Goal: Find specific page/section: Find specific page/section

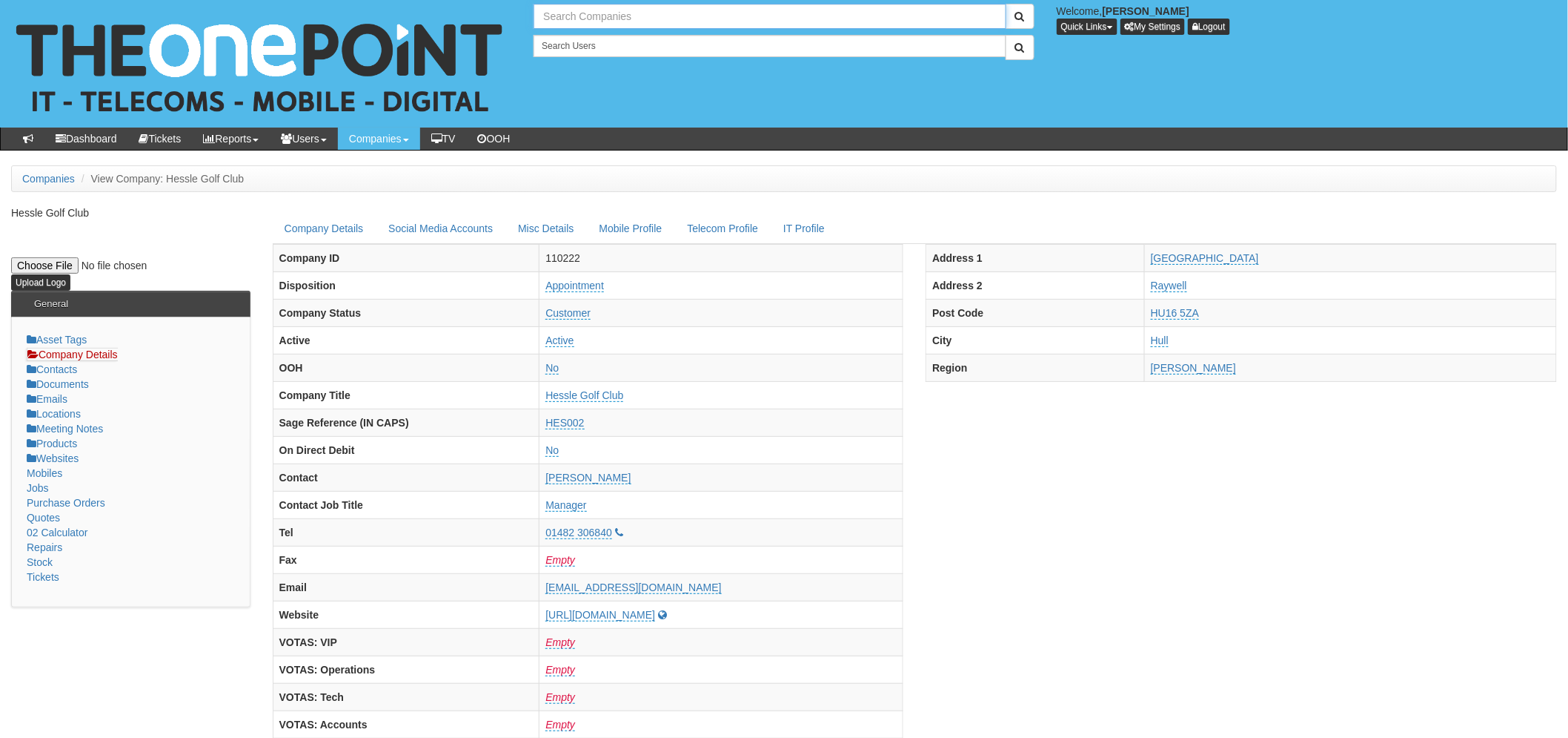
click at [572, 16] on input "text" at bounding box center [769, 16] width 472 height 25
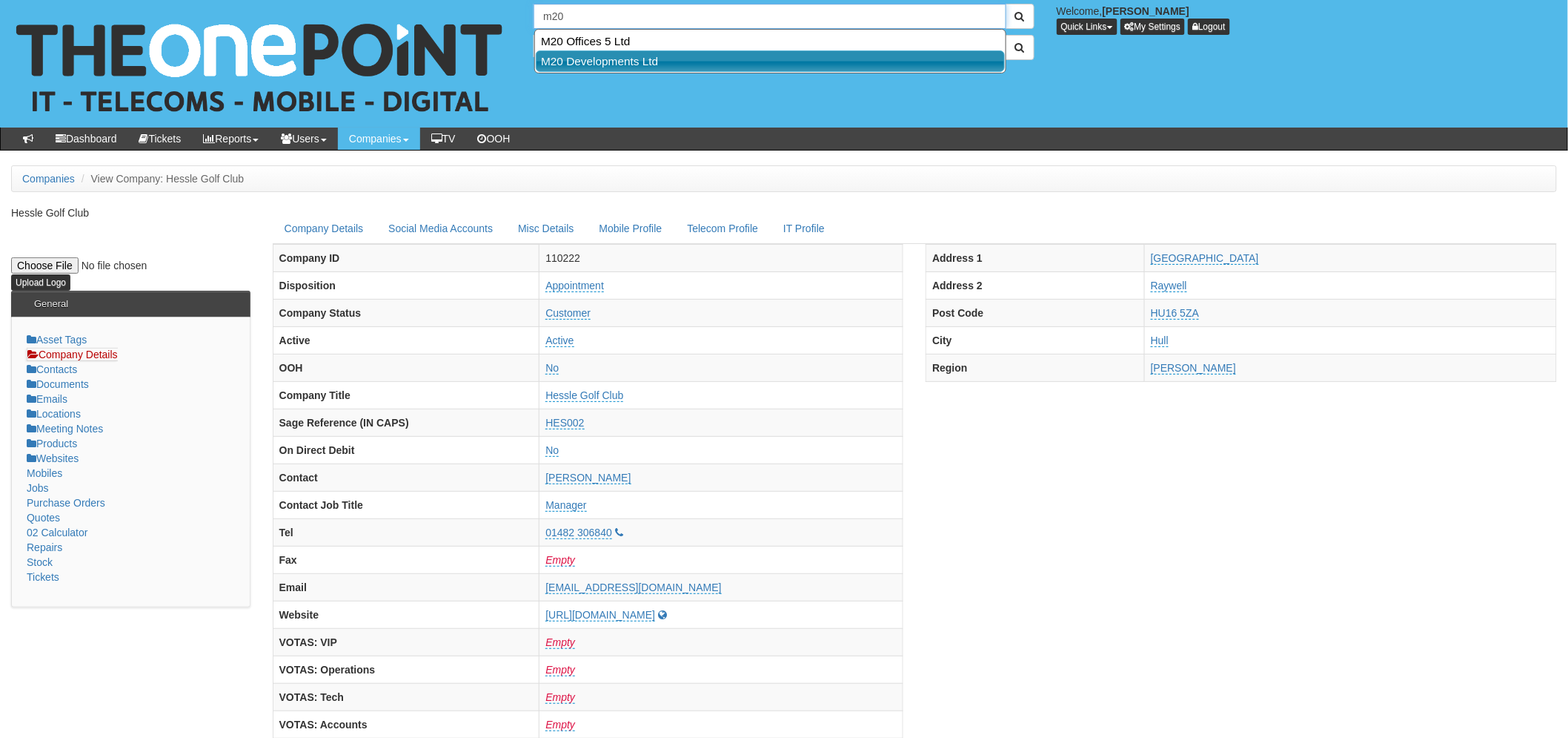
click at [633, 56] on link "M20 Developments Ltd" at bounding box center [771, 61] width 469 height 21
type input "M20 Developments Ltd"
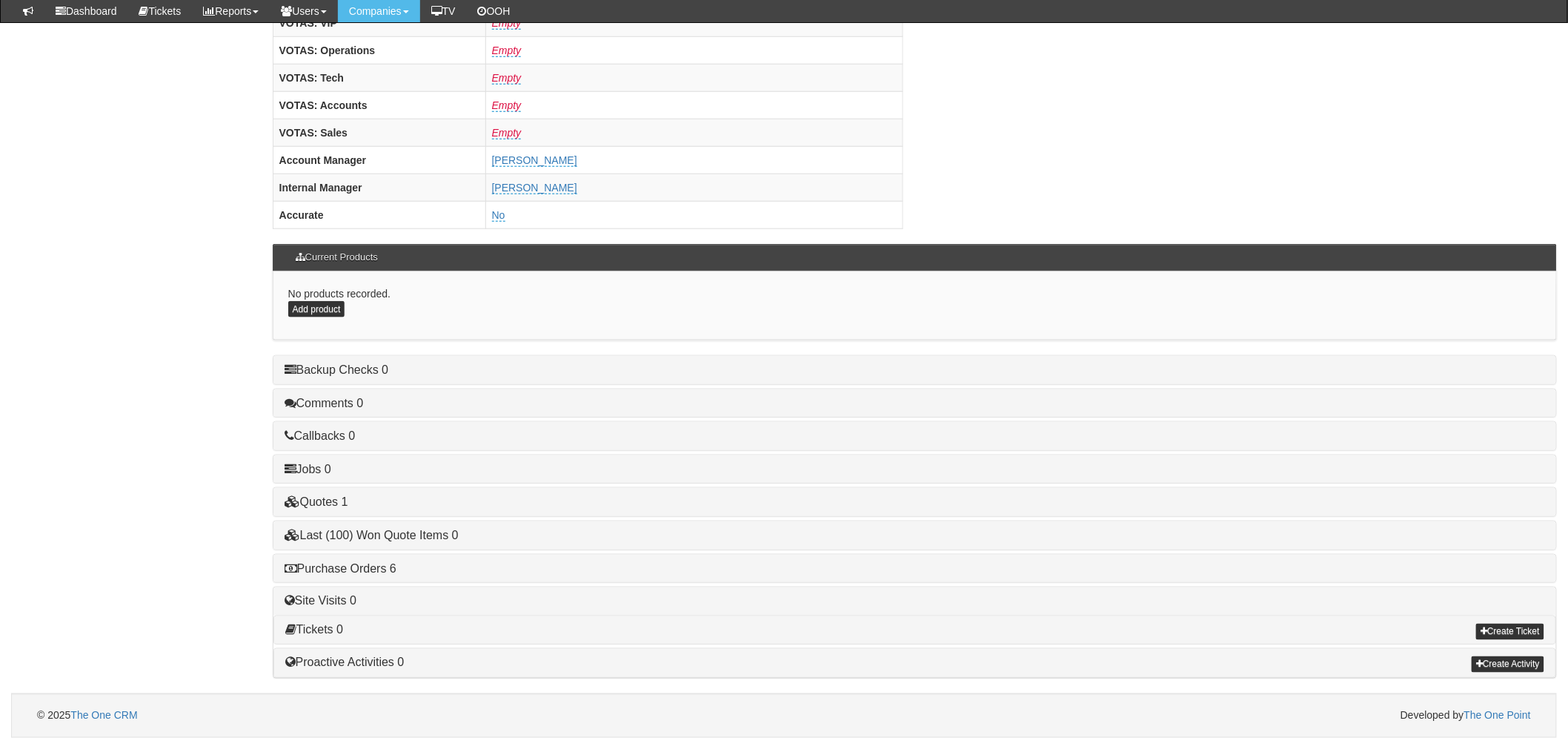
scroll to position [583, 0]
click at [331, 565] on link "Purchase Orders 6" at bounding box center [340, 568] width 112 height 13
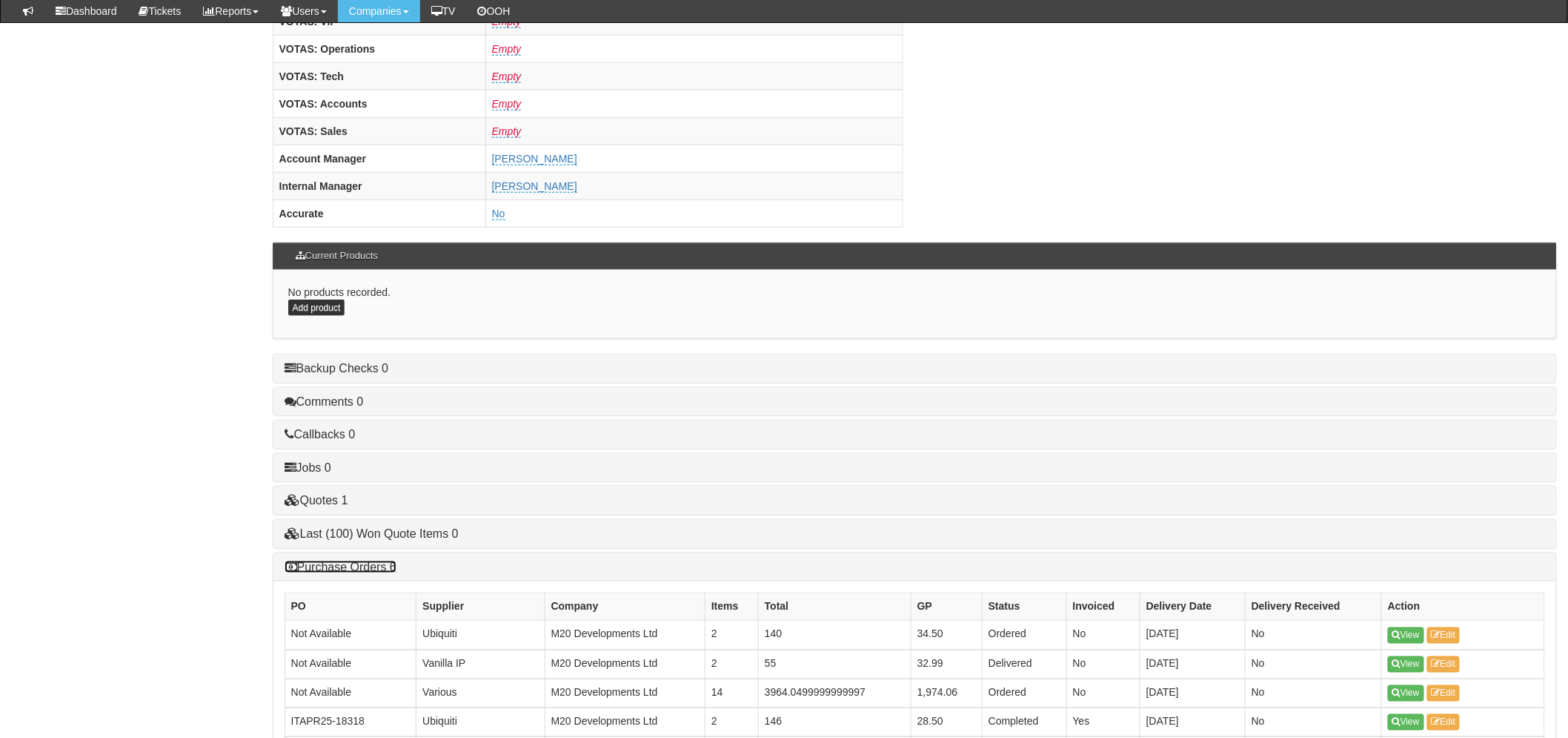
scroll to position [825, 0]
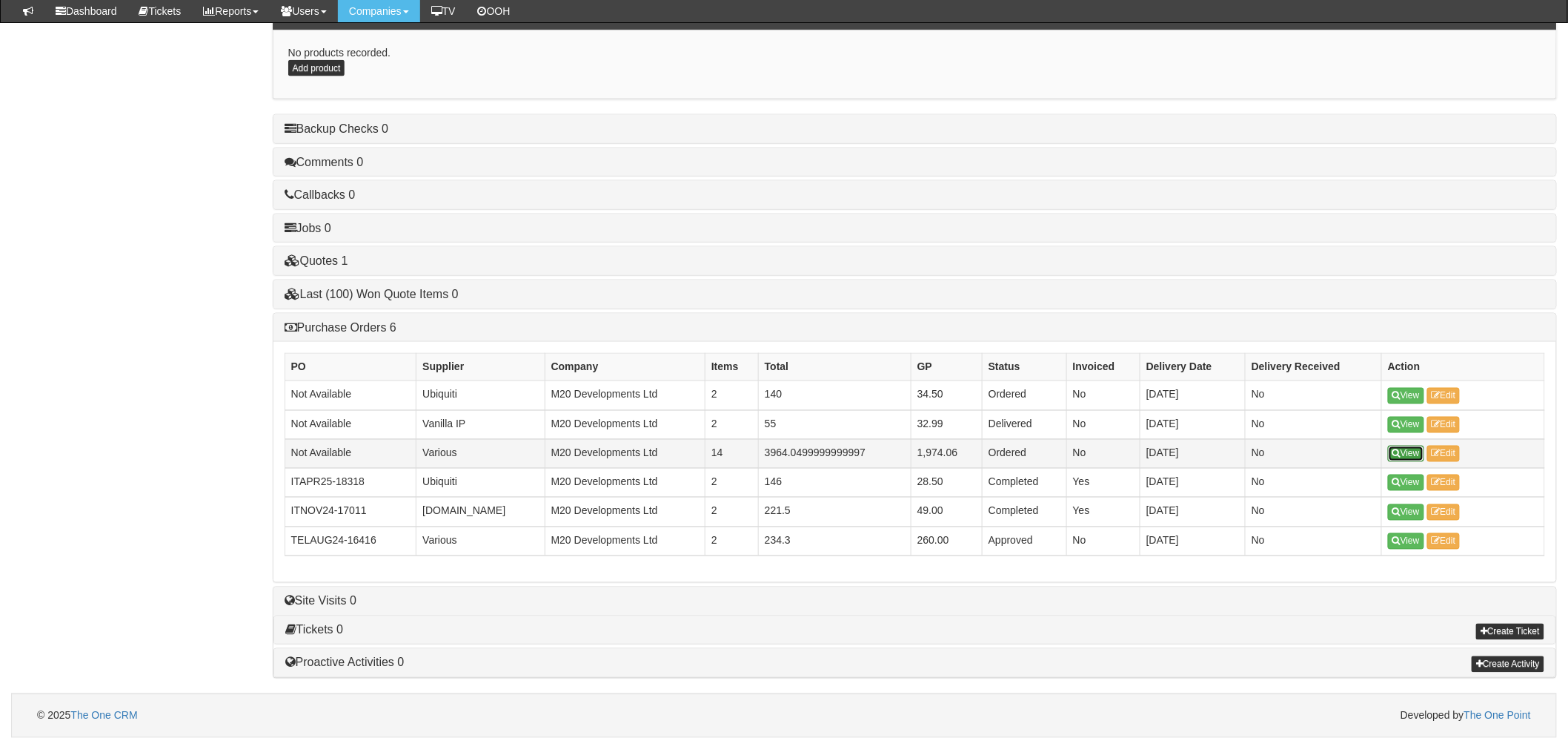
click at [1412, 449] on link "View" at bounding box center [1406, 454] width 37 height 17
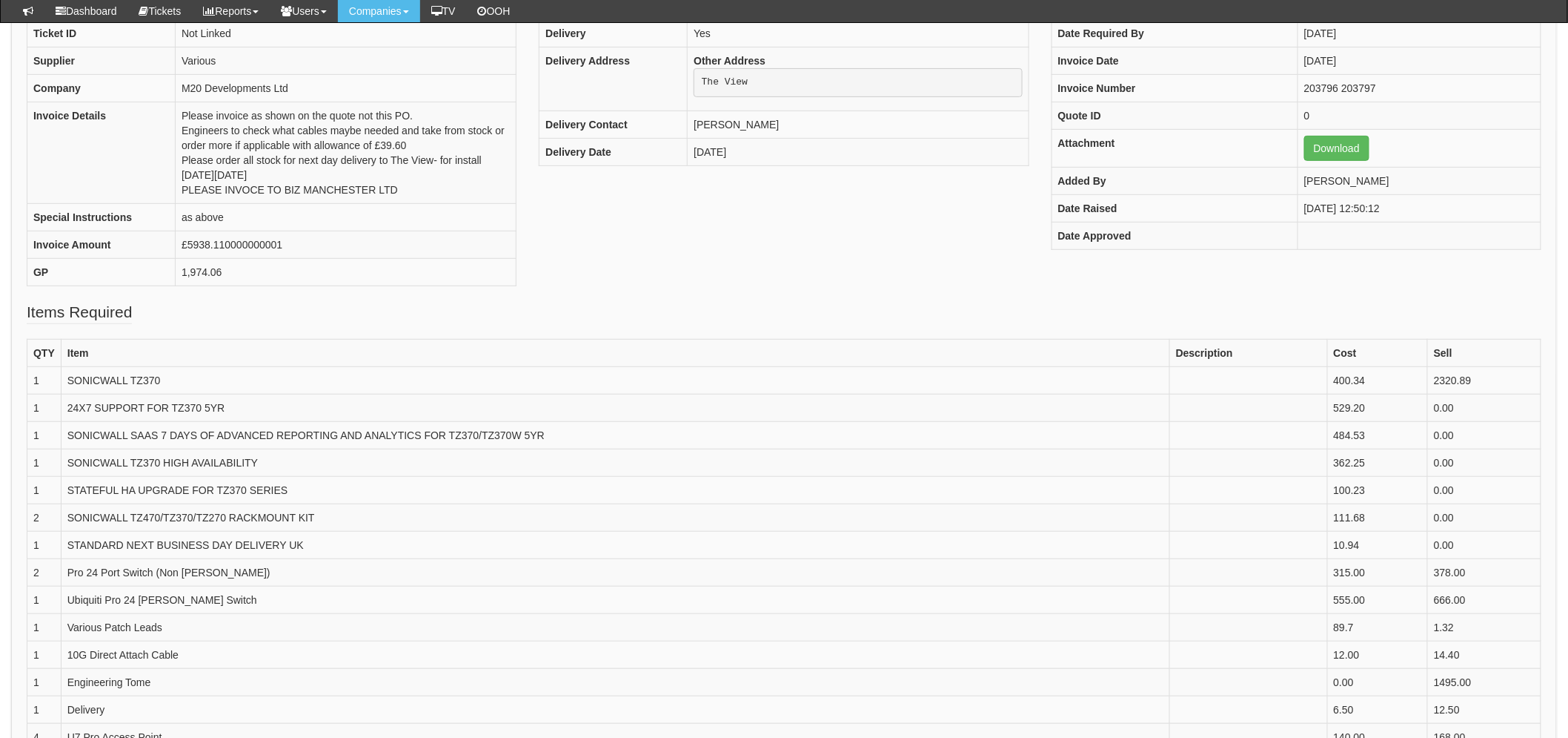
scroll to position [247, 0]
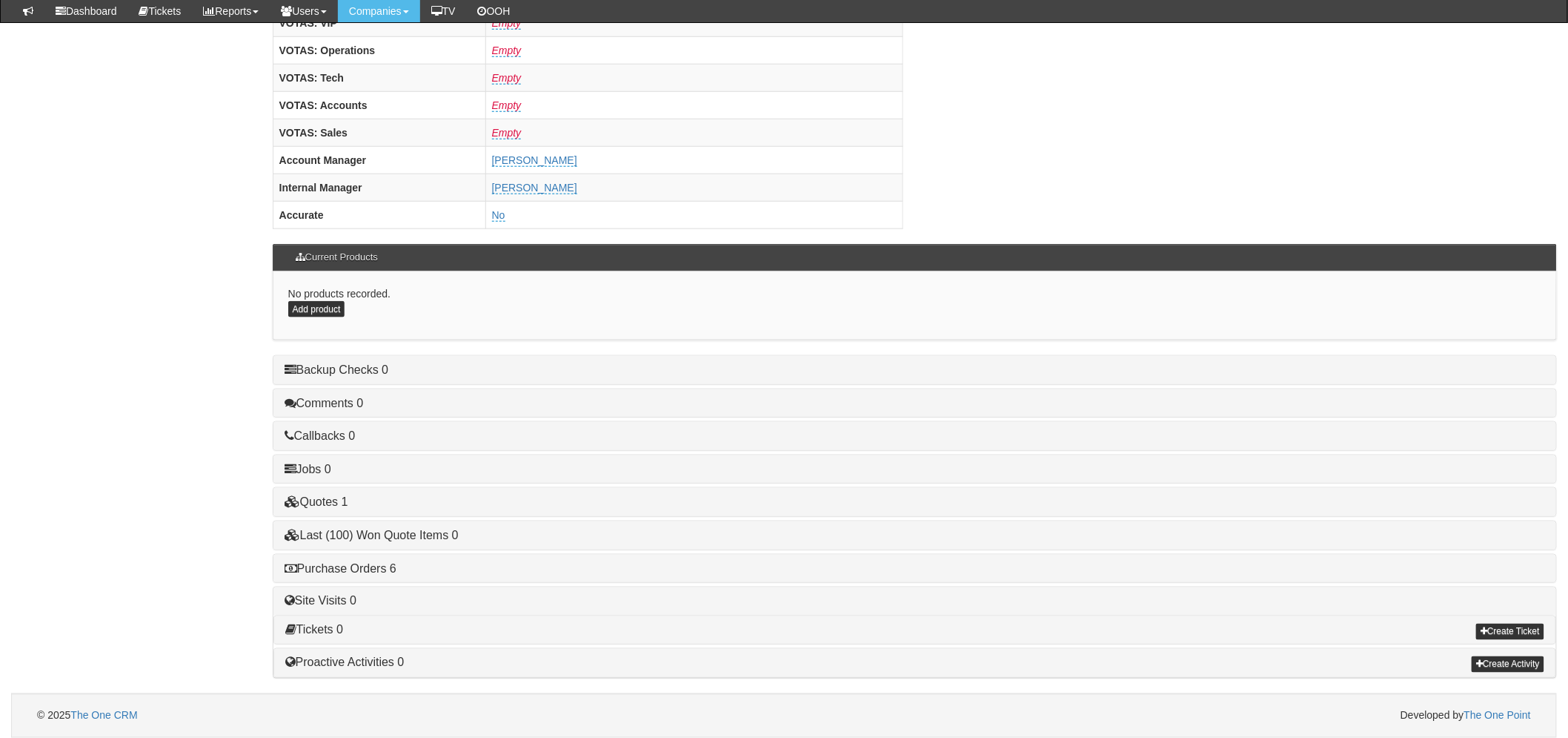
scroll to position [583, 0]
drag, startPoint x: 366, startPoint y: 567, endPoint x: 372, endPoint y: 564, distance: 6.7
click at [366, 567] on link "Purchase Orders 6" at bounding box center [340, 568] width 112 height 13
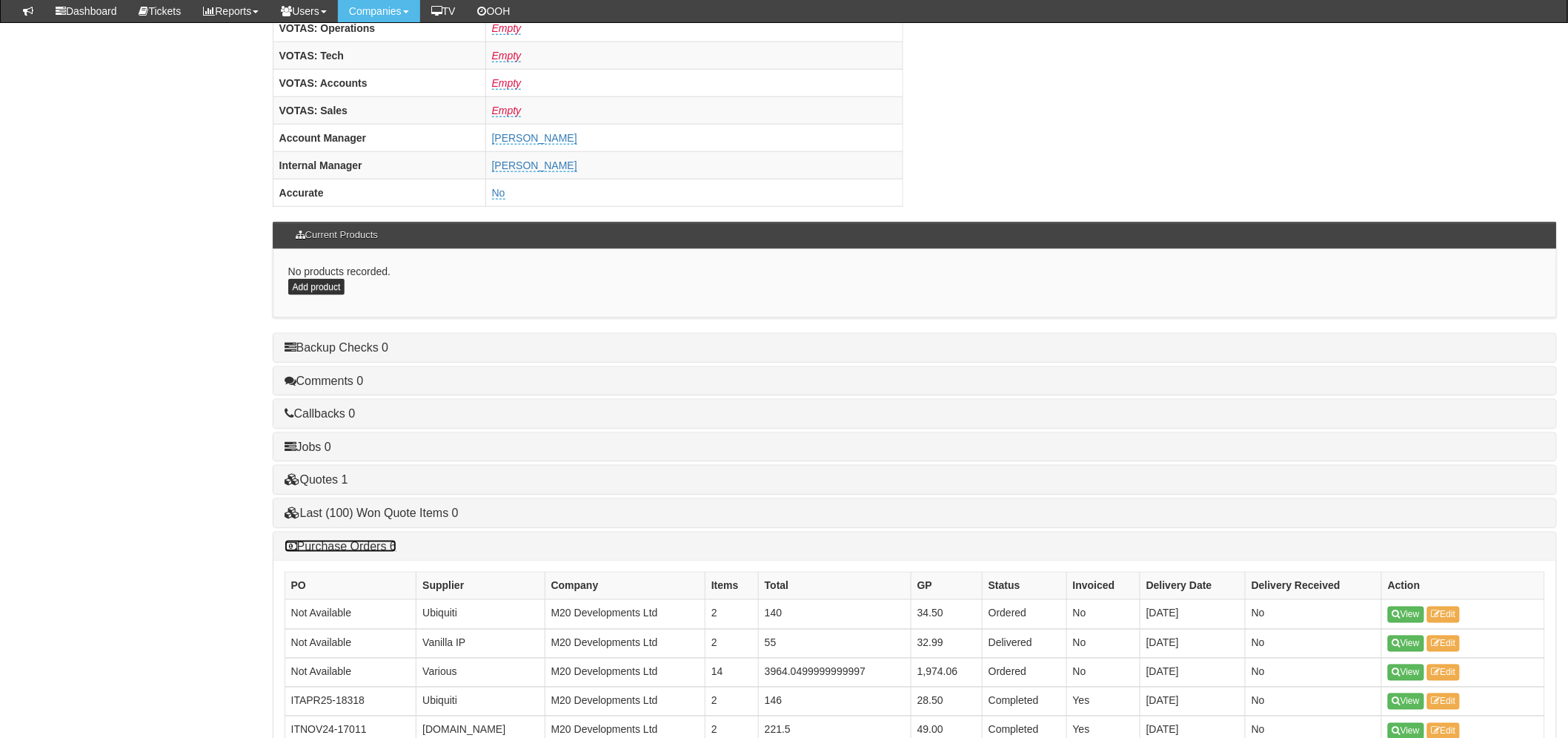
scroll to position [825, 0]
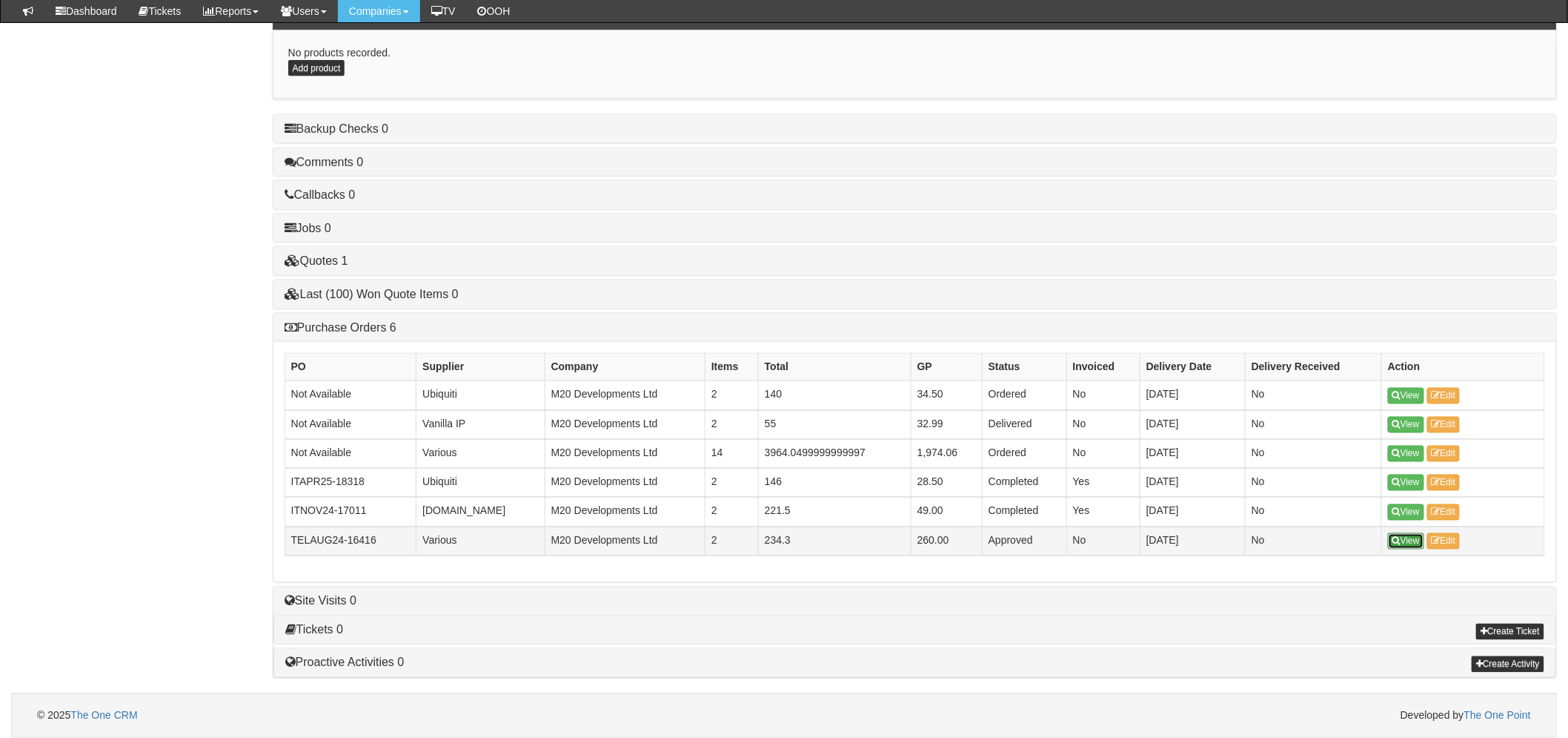
click at [1409, 545] on link "View" at bounding box center [1406, 541] width 37 height 17
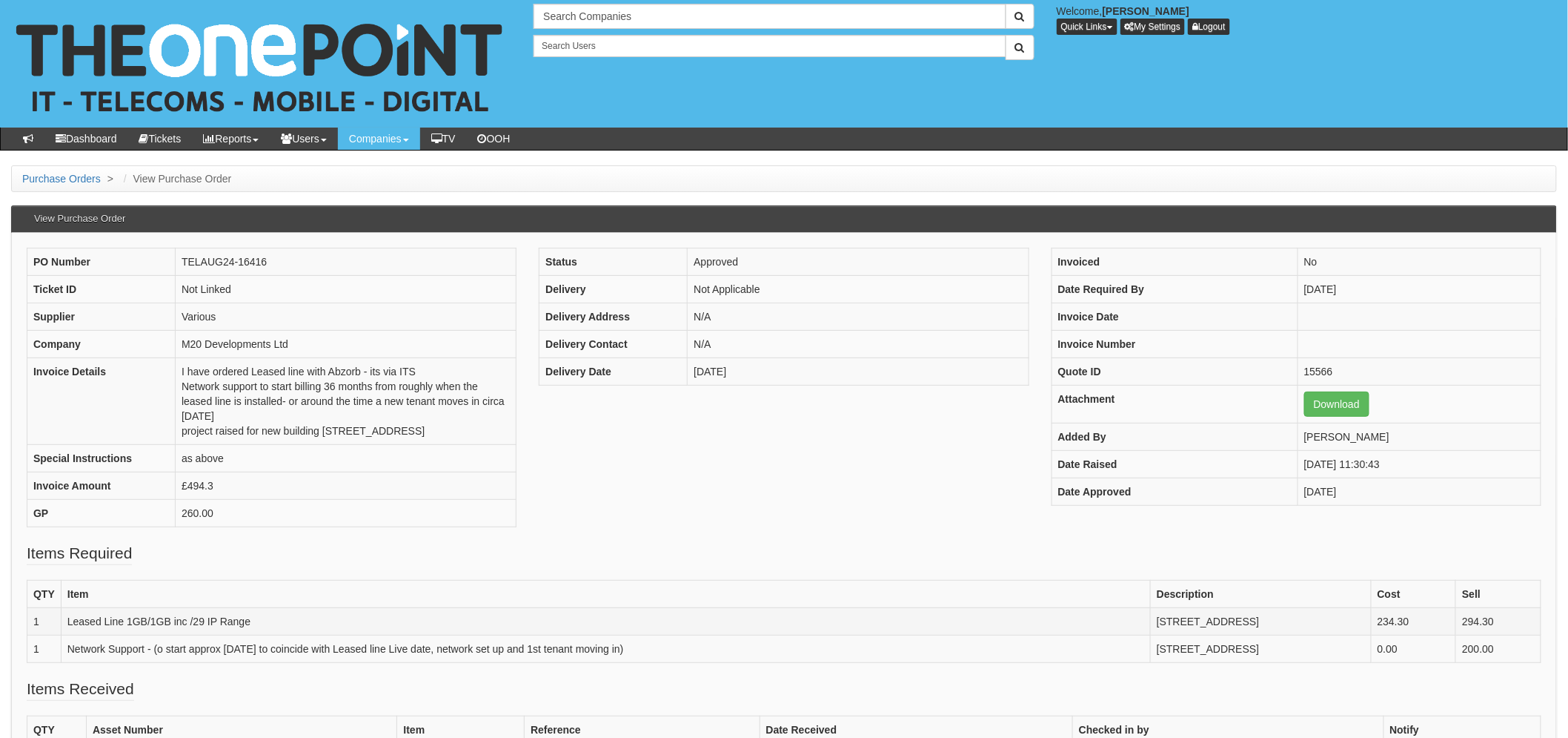
drag, startPoint x: 1251, startPoint y: 633, endPoint x: 1034, endPoint y: 623, distance: 217.2
click at [1034, 623] on tr "1 Leased Line 1GB/1GB inc /29 IP Range 81 Fountain Street , Manchester M2 2EE 2…" at bounding box center [784, 621] width 1514 height 28
copy tr "81 Fountain Street , Manchester M2 2EE"
click at [609, 19] on input "text" at bounding box center [769, 16] width 472 height 25
type input "Search Companies"
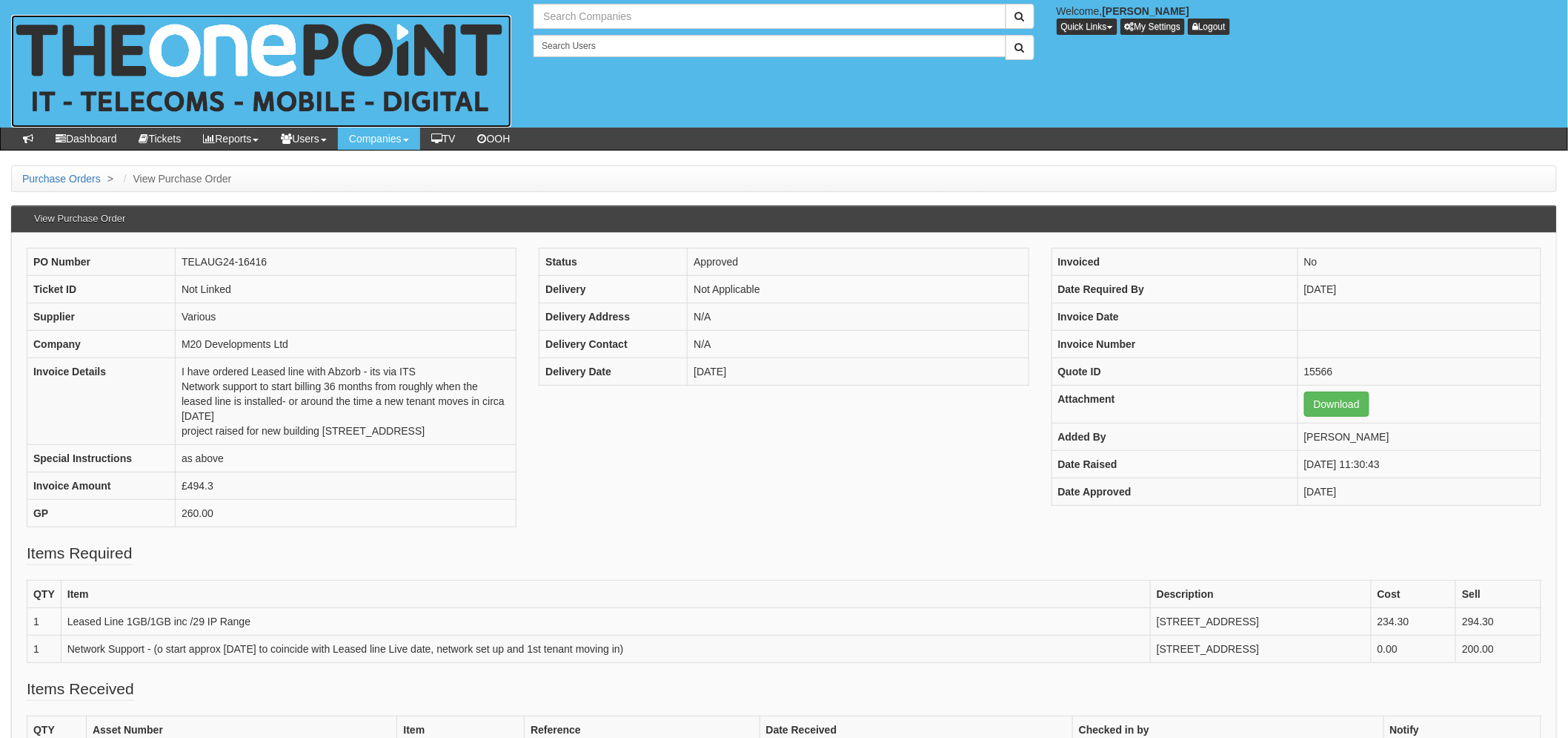
type input "Search Companies"
click at [121, 37] on img at bounding box center [261, 71] width 500 height 113
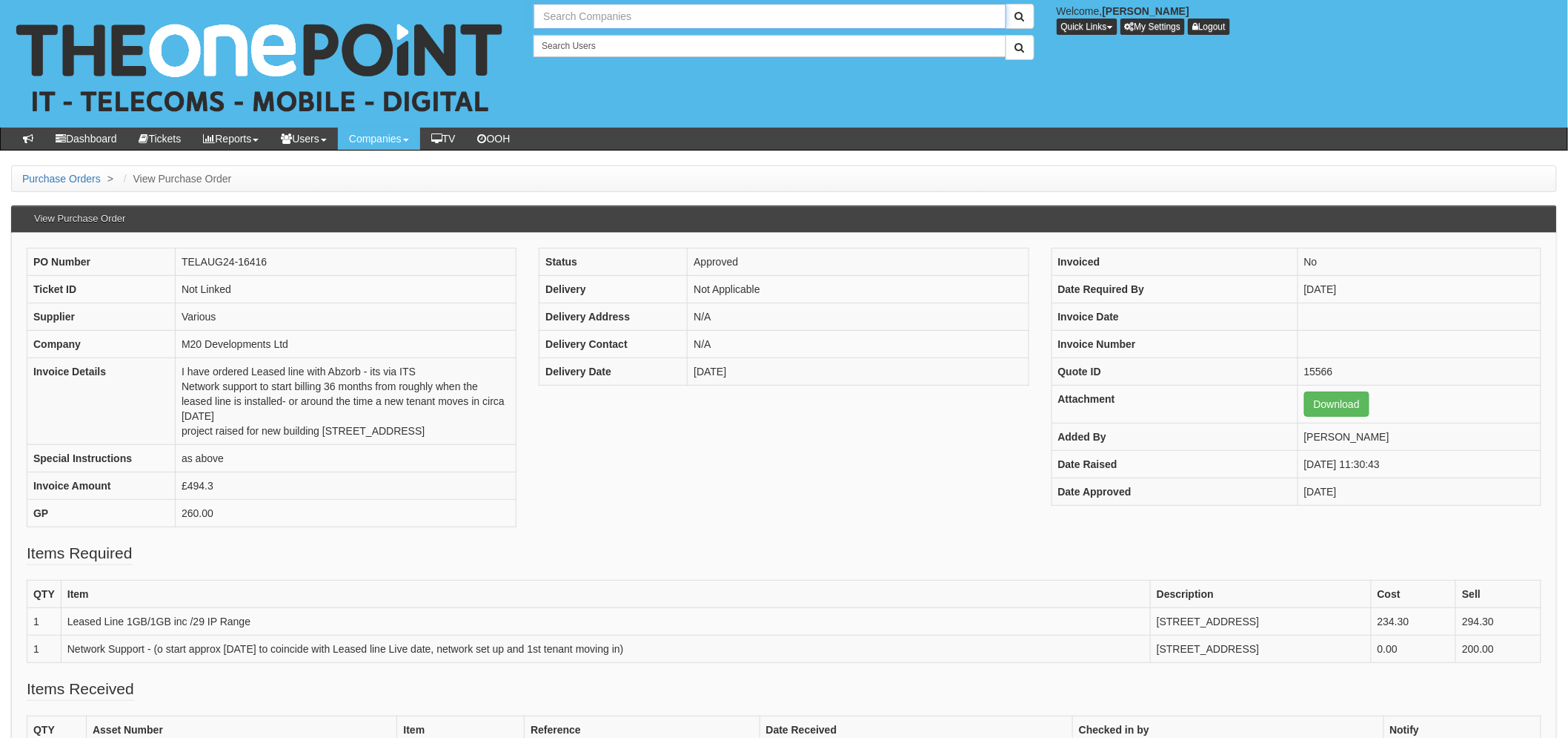
click at [602, 20] on input "text" at bounding box center [769, 16] width 472 height 25
type input "biz park"
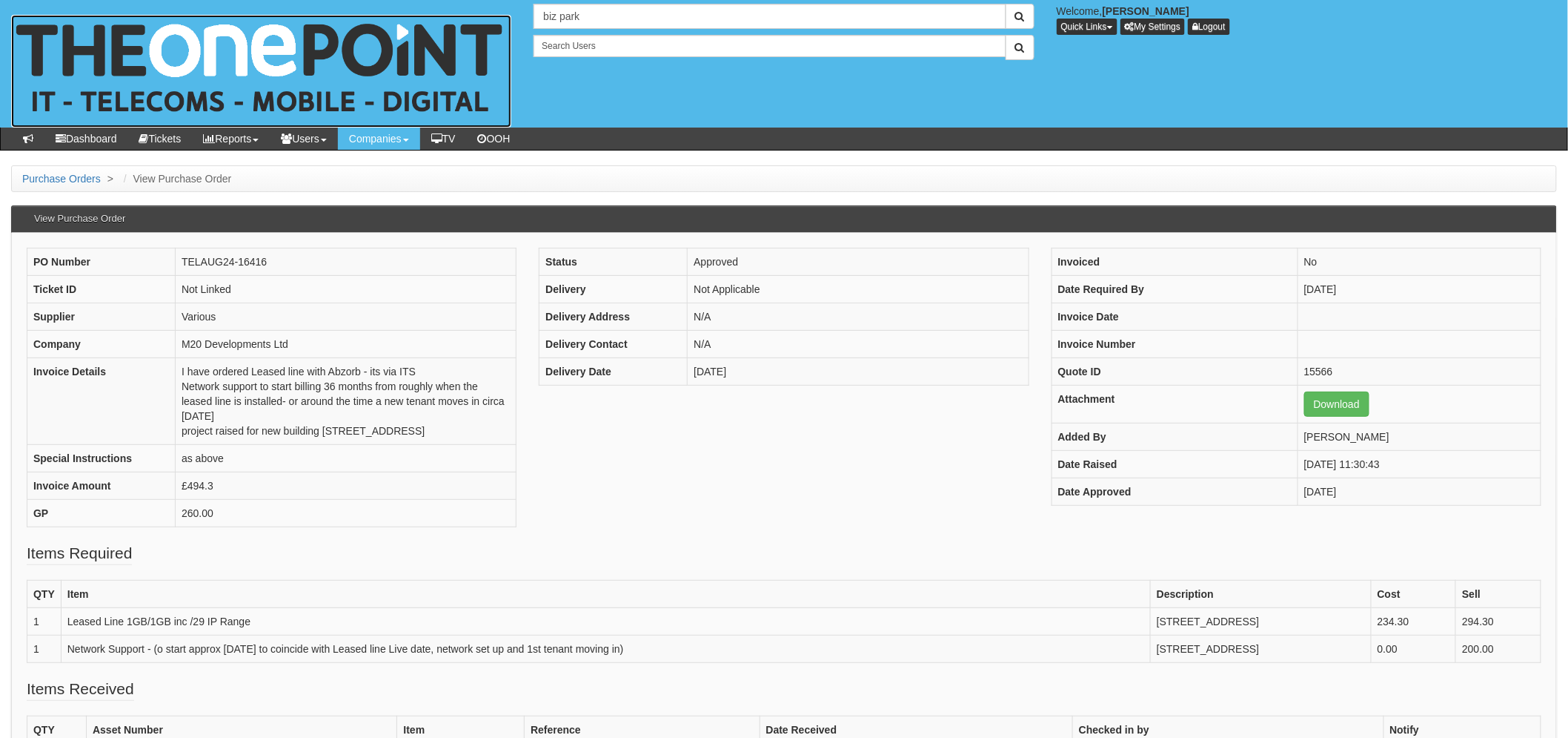
click at [420, 54] on img at bounding box center [261, 71] width 500 height 113
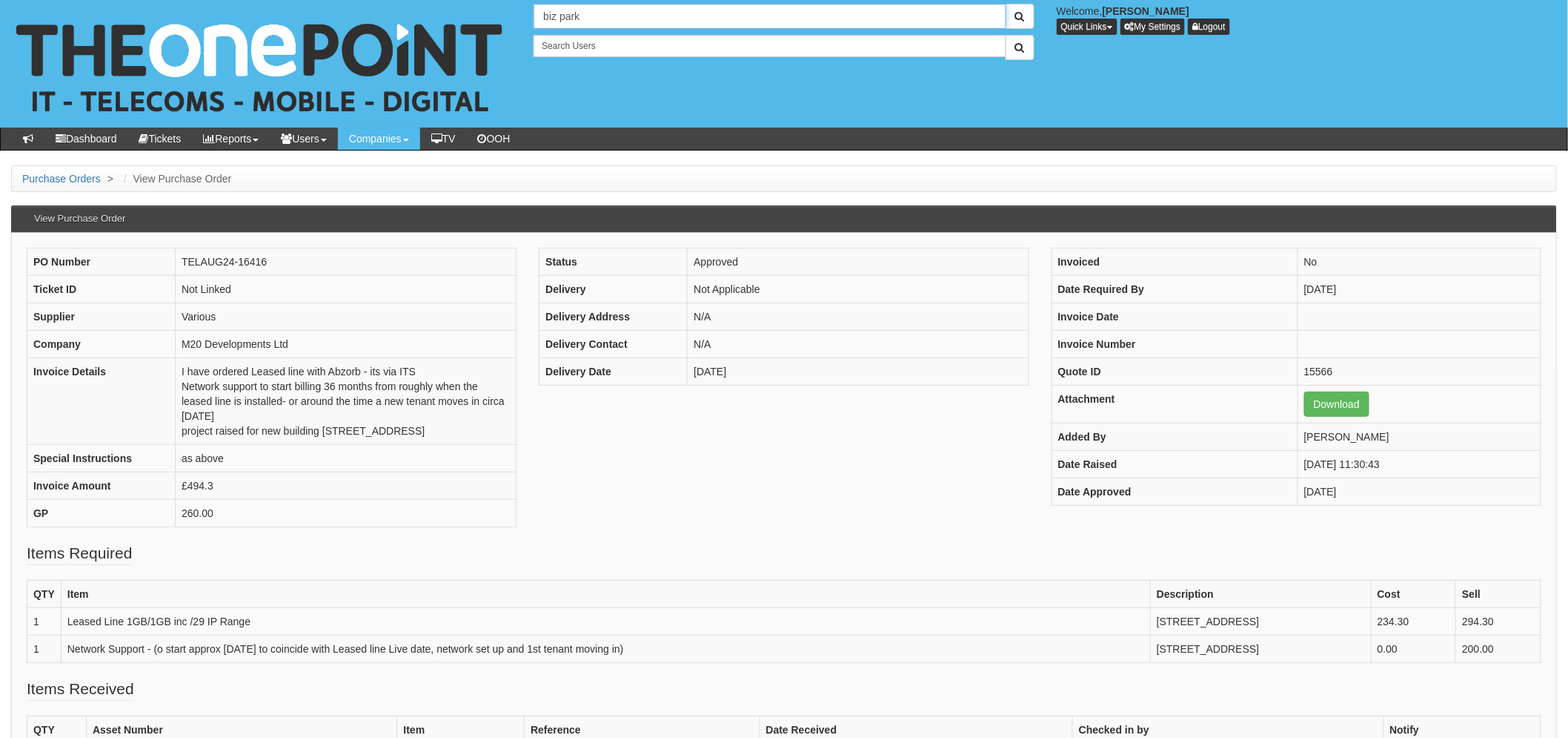
click at [604, 17] on input "biz park" at bounding box center [769, 16] width 472 height 25
drag, startPoint x: 591, startPoint y: 18, endPoint x: 483, endPoint y: 13, distance: 108.1
click at [482, 14] on div "biz park Welcome, Laura Toyne Quick Links Add Appointment Appointments Add Comp…" at bounding box center [784, 63] width 1590 height 127
type input "biz parks"
click at [1005, 4] on button "submit" at bounding box center [1020, 16] width 29 height 25
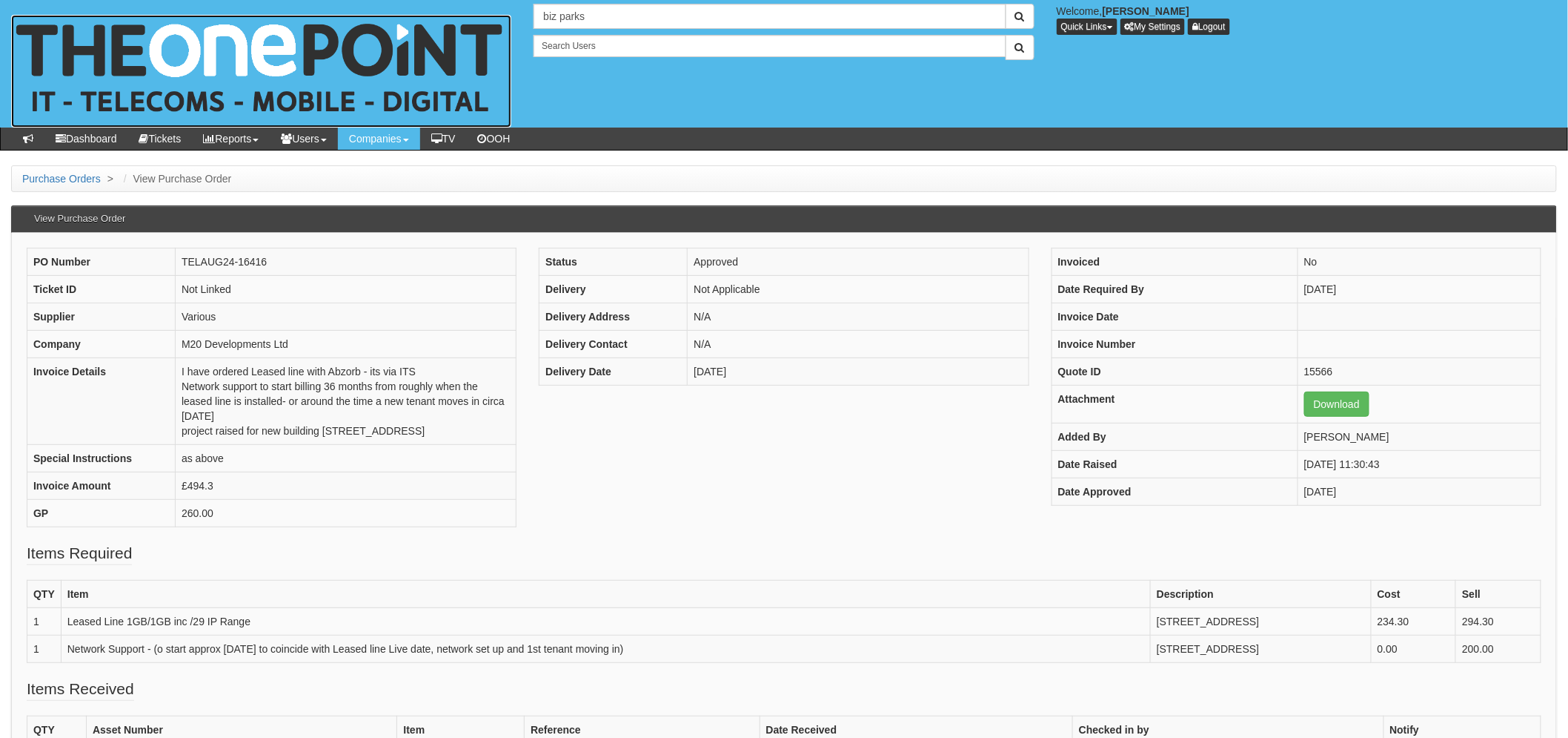
click at [430, 53] on img at bounding box center [261, 71] width 500 height 113
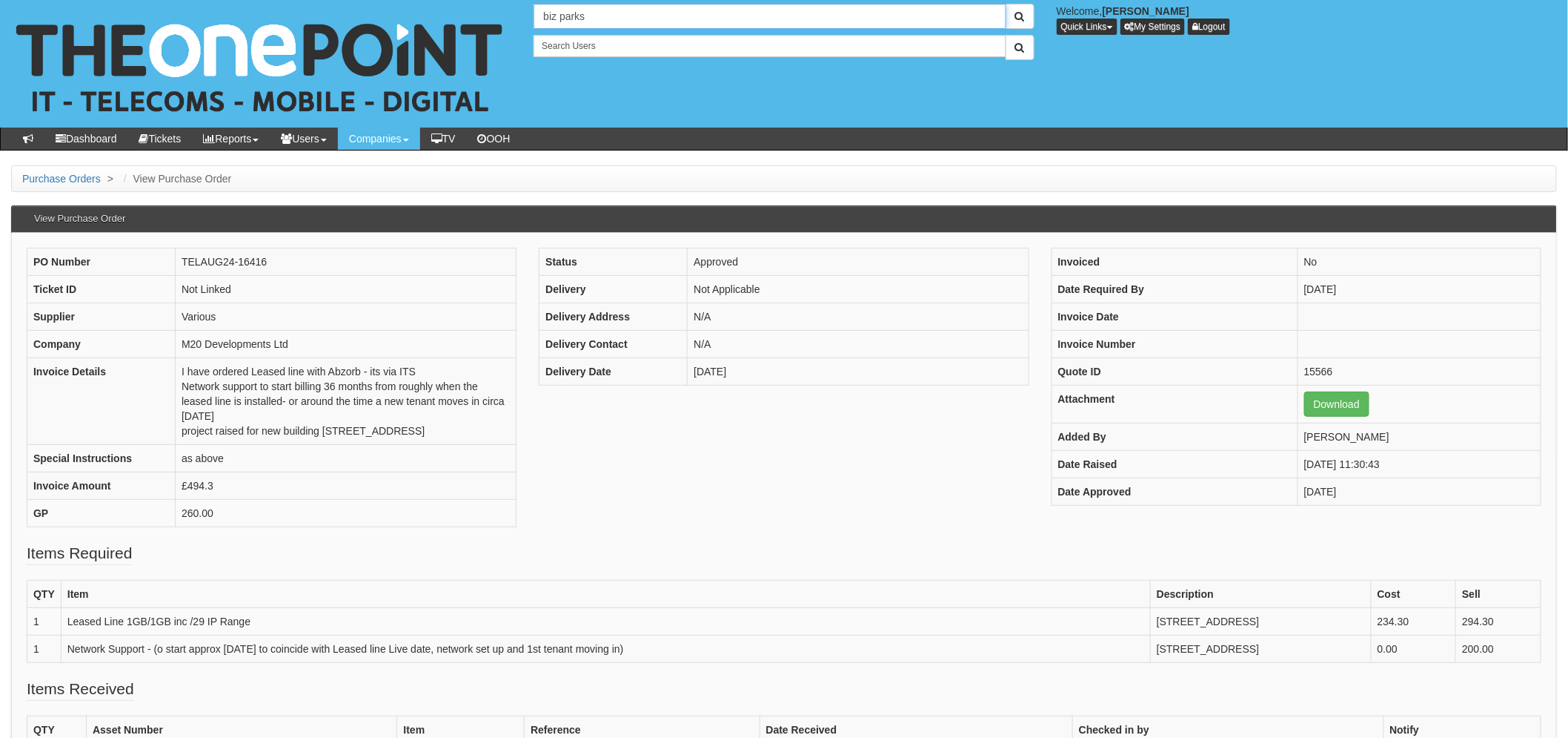
click at [716, 26] on input "biz parks" at bounding box center [769, 16] width 472 height 25
click at [326, 6] on div "biz parks Welcome, Laura Toyne Quick Links Add Appointment Appointments Add Com…" at bounding box center [784, 63] width 1590 height 127
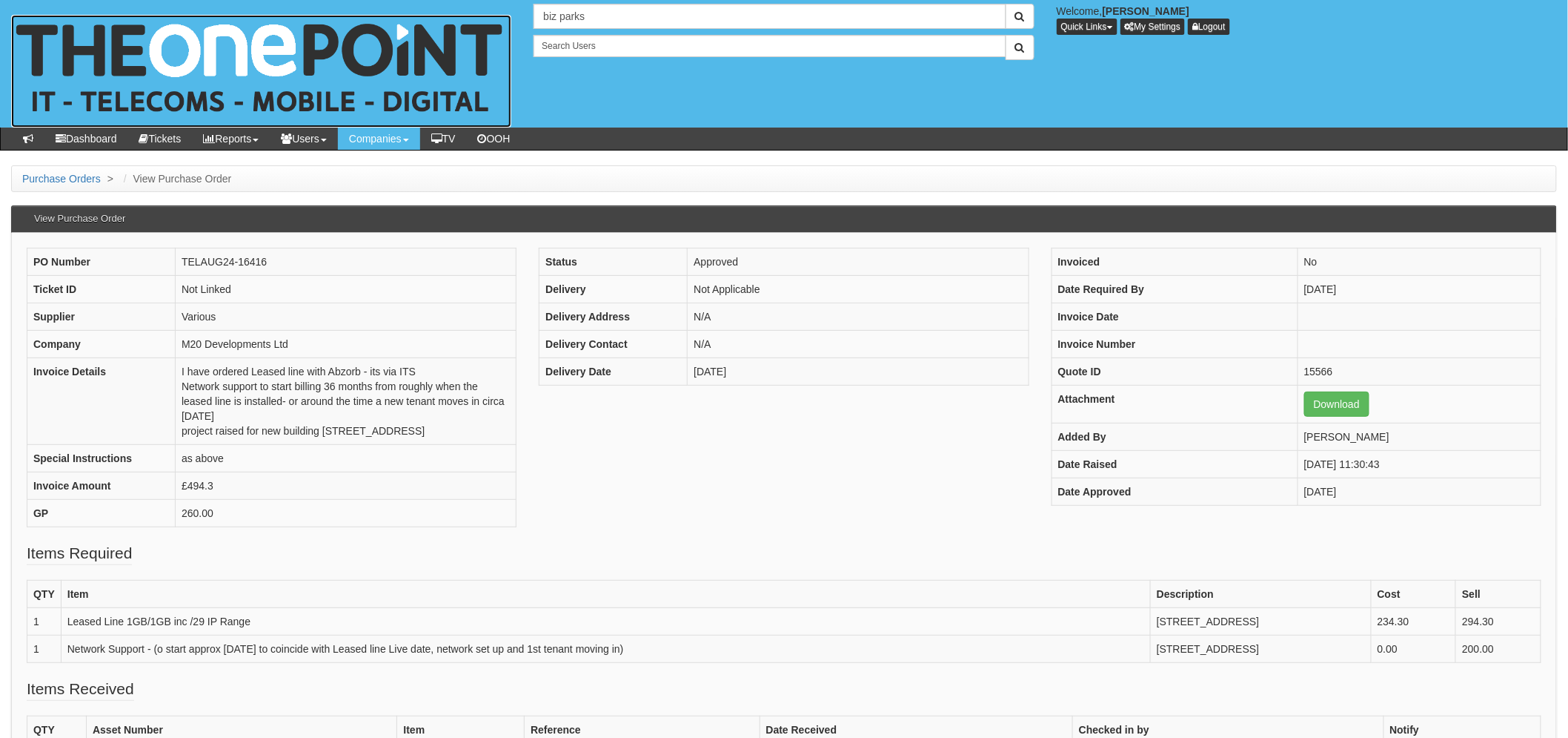
click at [323, 38] on img at bounding box center [261, 71] width 500 height 113
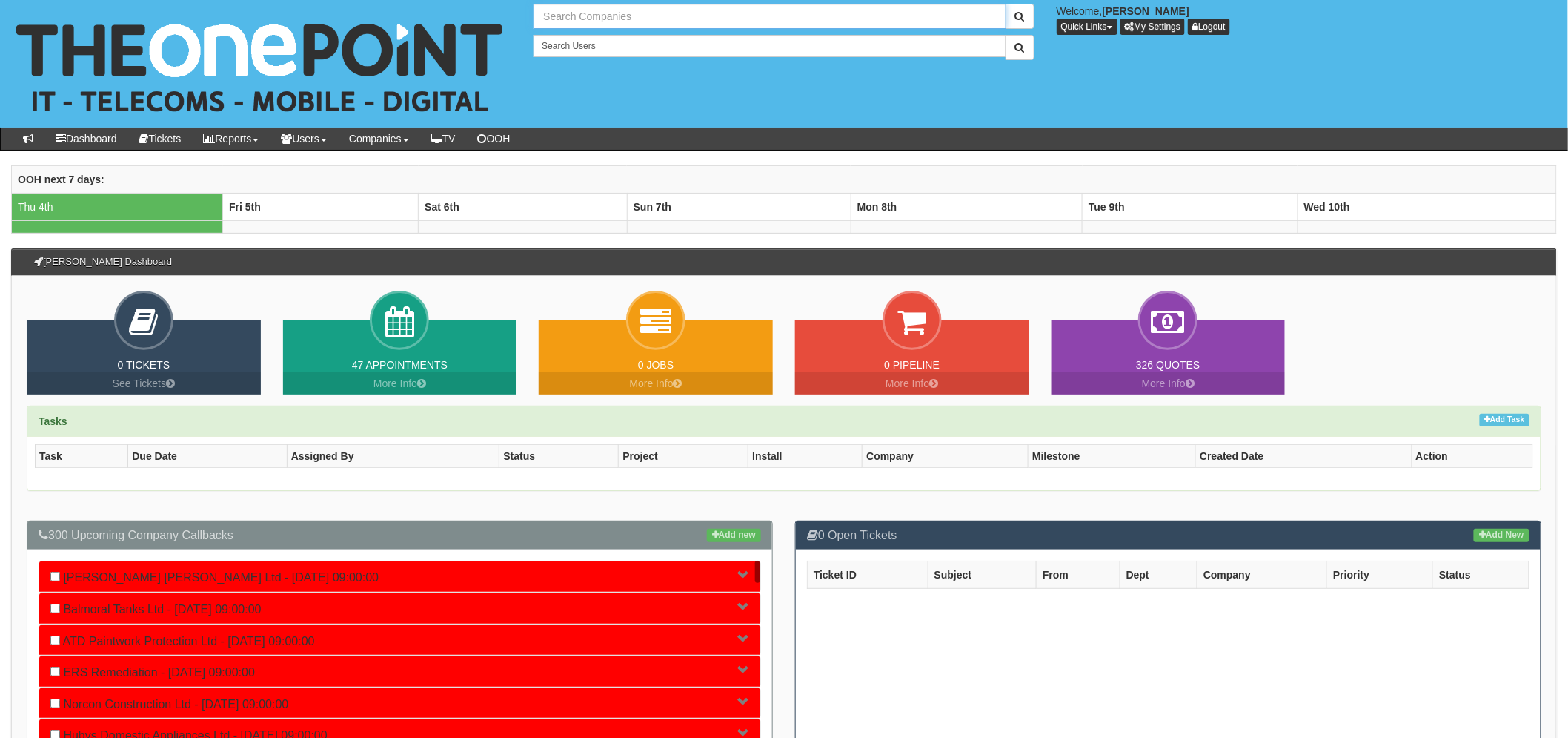
click at [559, 17] on input "text" at bounding box center [769, 16] width 472 height 25
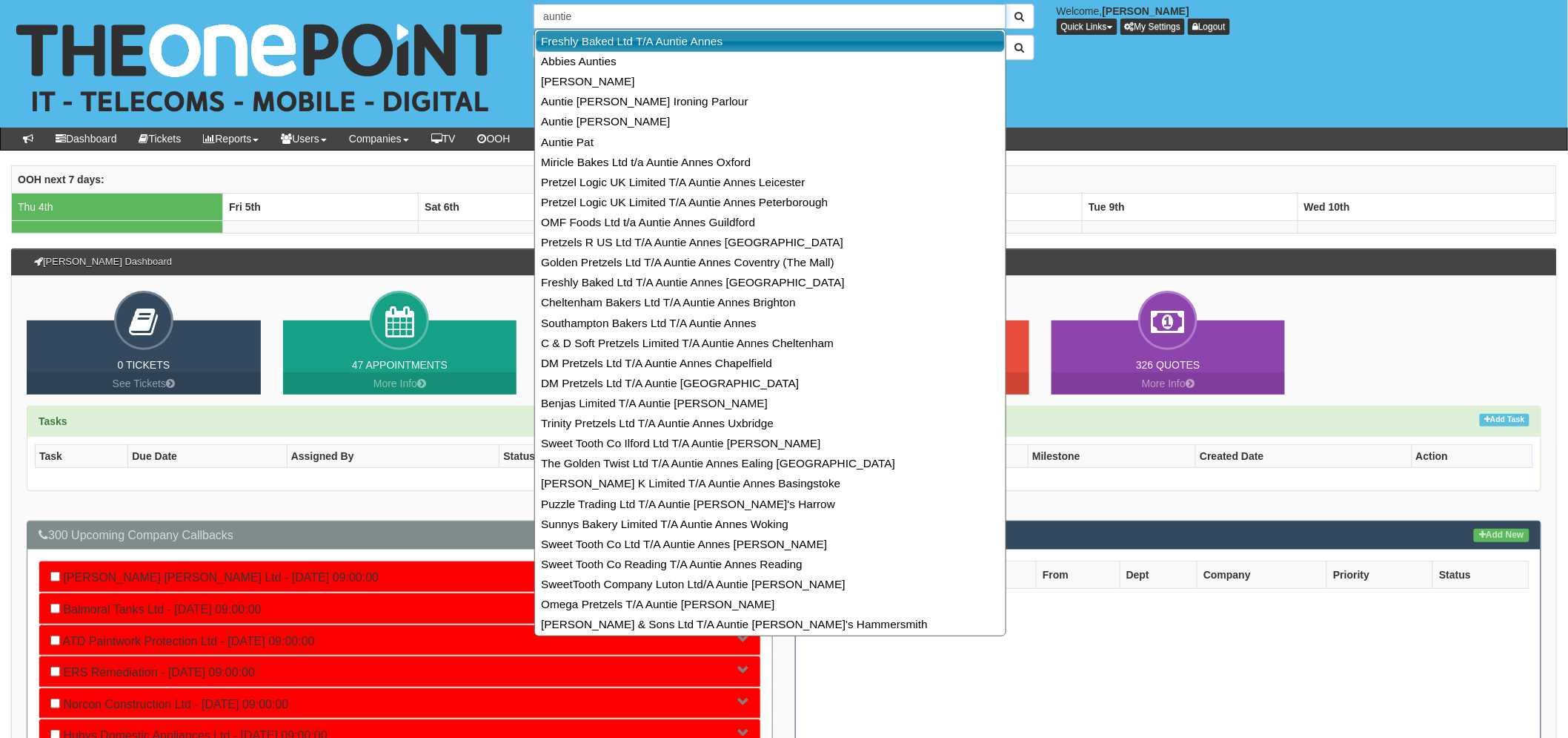
click at [657, 39] on link "Freshly Baked Ltd T/A Auntie Annes" at bounding box center [771, 40] width 469 height 21
type input "Freshly Baked Ltd T/A Auntie Annes"
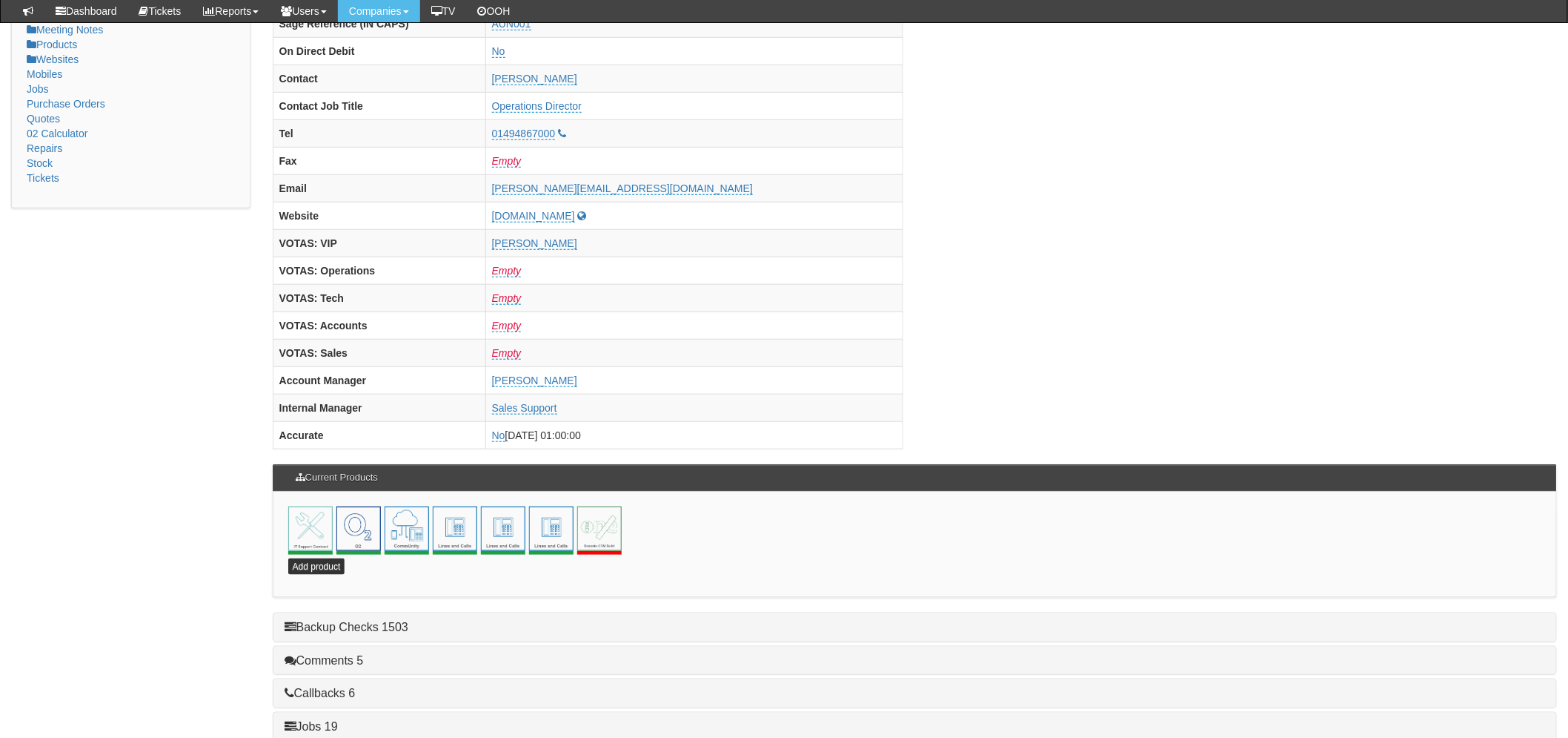
scroll to position [621, 0]
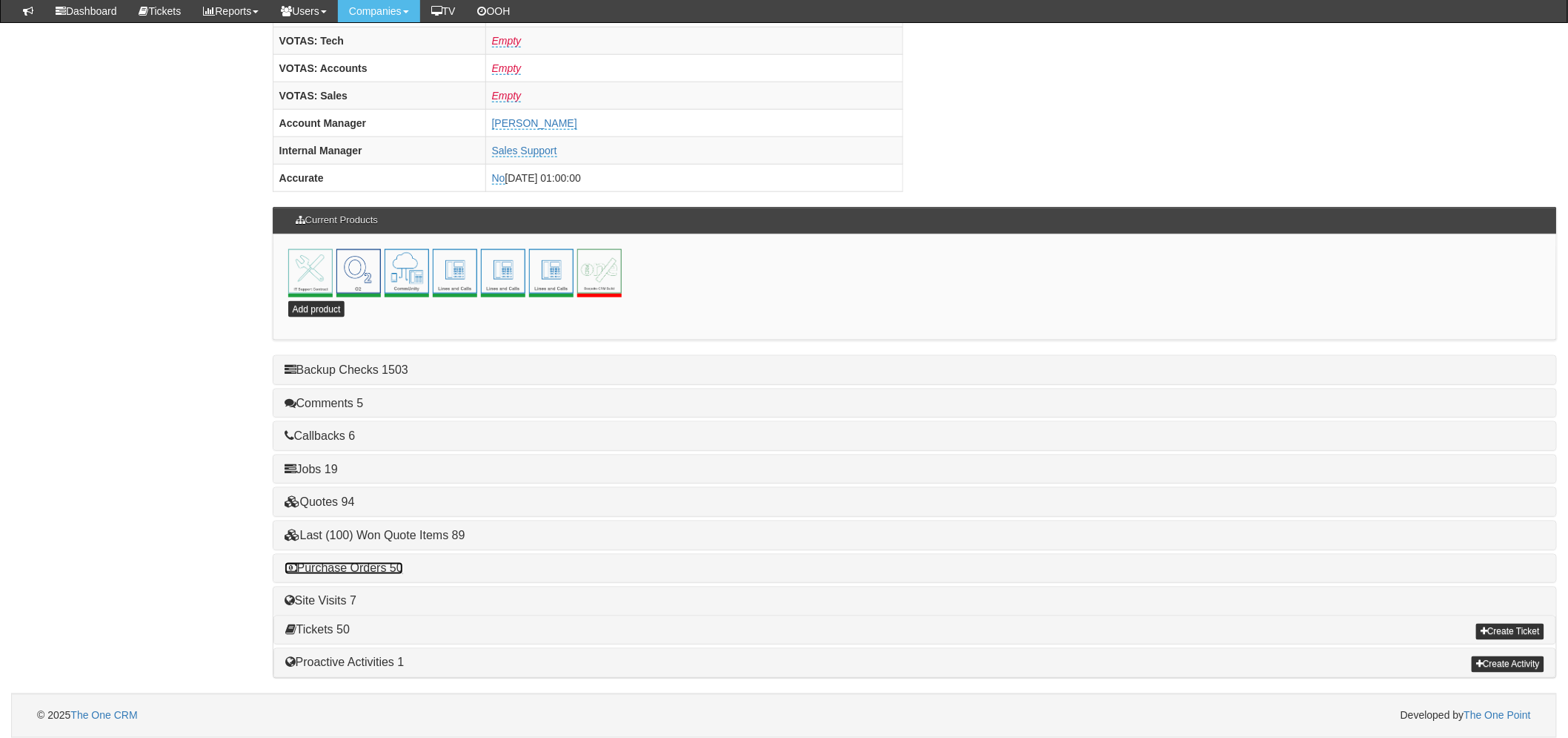
click at [365, 564] on link "Purchase Orders 50" at bounding box center [343, 568] width 118 height 13
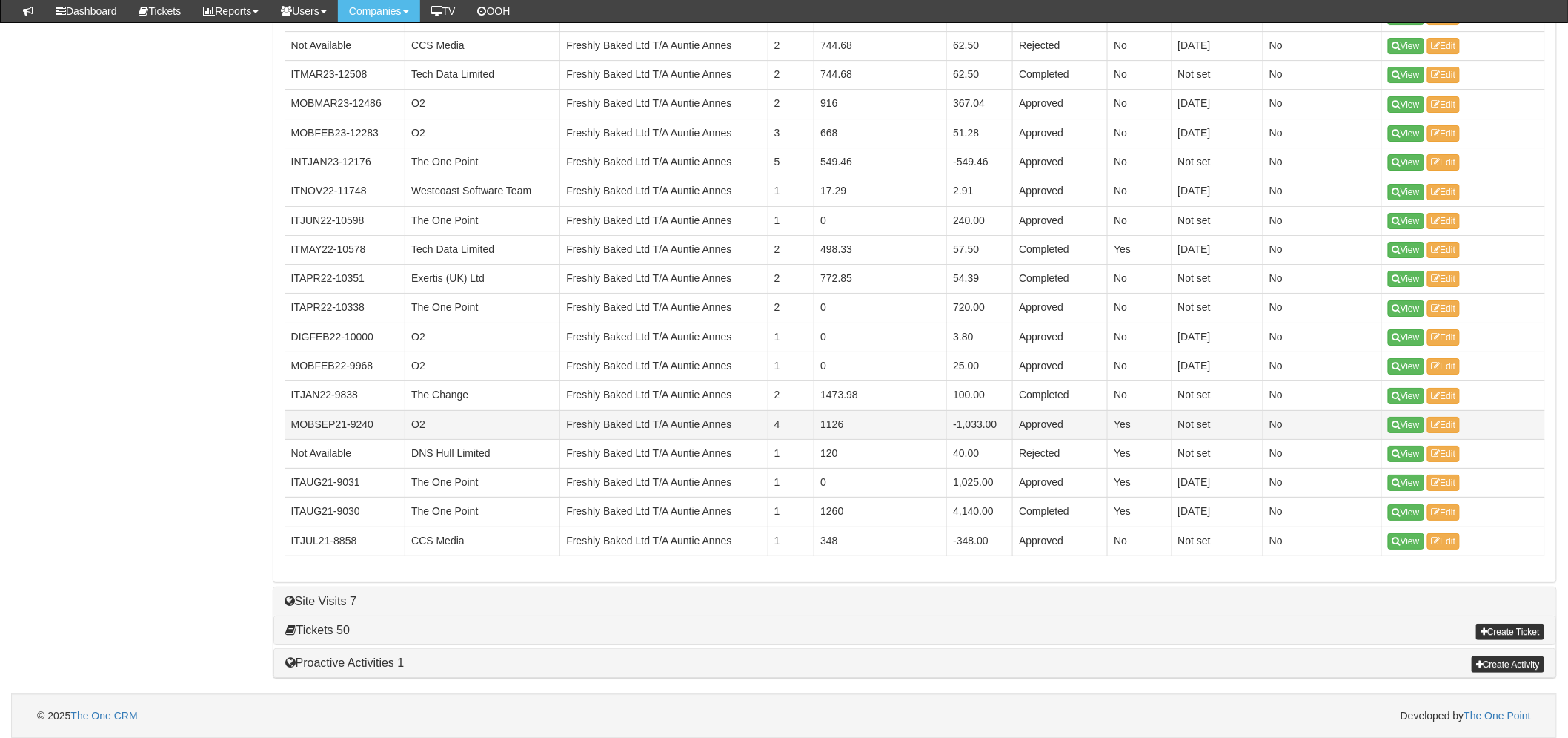
scroll to position [2141, 0]
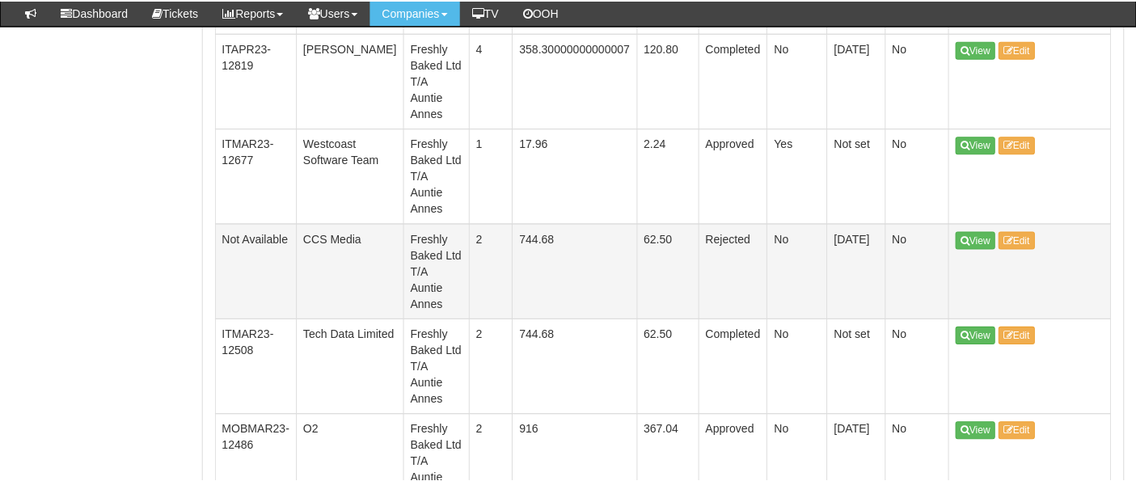
scroll to position [4163, 0]
